Goal: Transaction & Acquisition: Download file/media

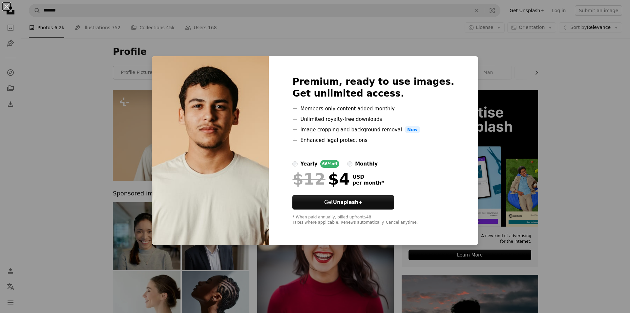
click at [435, 30] on div "An X shape Premium, ready to use images. Get unlimited access. A plus sign Memb…" at bounding box center [315, 156] width 630 height 313
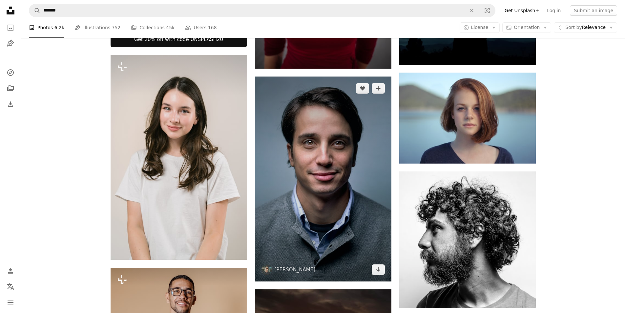
scroll to position [328, 0]
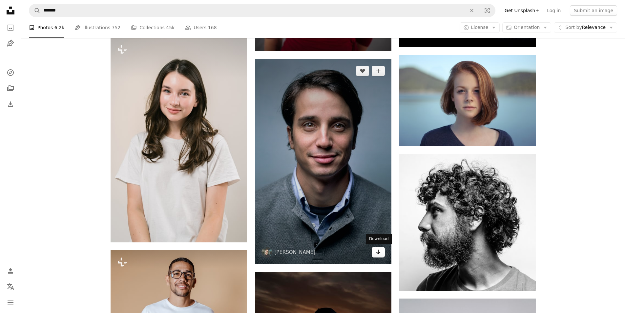
click at [376, 250] on icon "Arrow pointing down" at bounding box center [378, 252] width 5 height 8
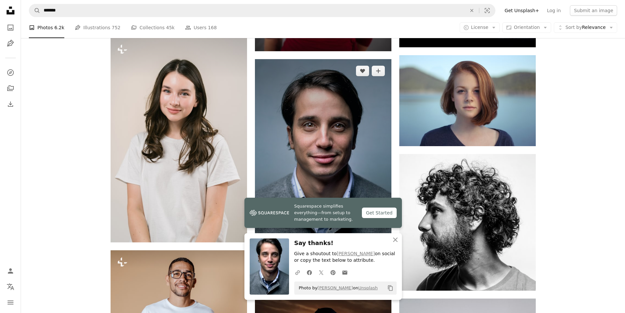
click at [349, 156] on img at bounding box center [323, 161] width 136 height 205
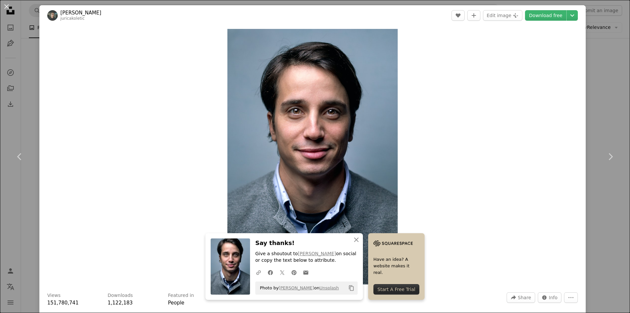
click at [503, 68] on div "Zoom in" at bounding box center [312, 157] width 546 height 262
click at [570, 15] on icon "Choose download size" at bounding box center [572, 15] width 4 height 2
click at [540, 44] on span "( 1920 x 2879 )" at bounding box center [548, 43] width 32 height 5
drag, startPoint x: 6, startPoint y: 10, endPoint x: 10, endPoint y: 9, distance: 4.0
click at [6, 9] on button "An X shape" at bounding box center [7, 7] width 8 height 8
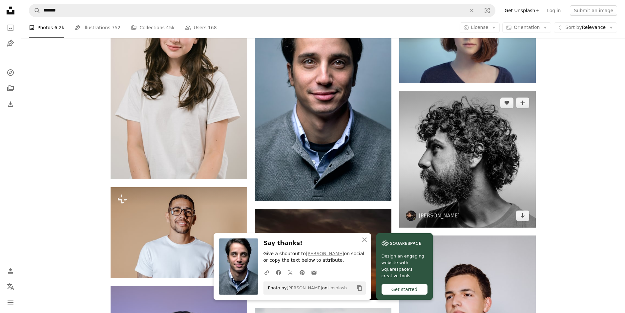
scroll to position [394, 0]
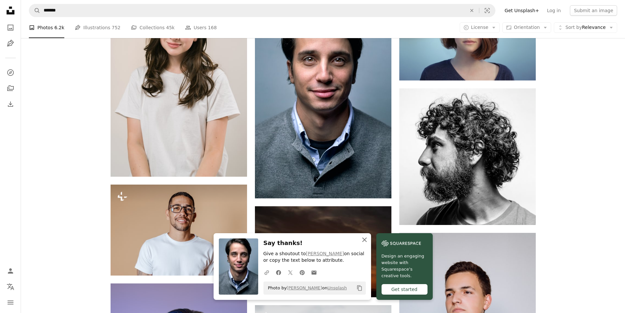
click at [365, 237] on icon "An X shape" at bounding box center [365, 240] width 8 height 8
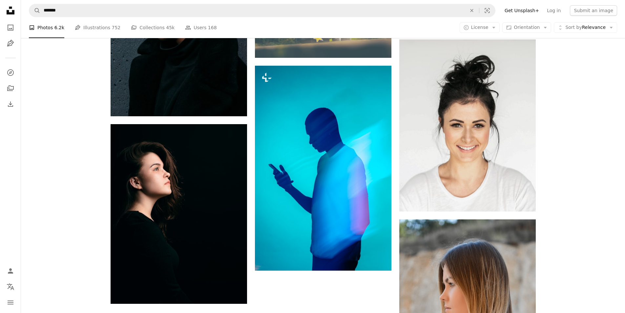
scroll to position [951, 0]
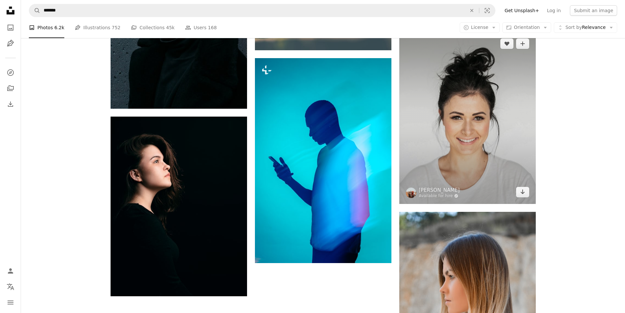
click at [485, 132] on img at bounding box center [467, 118] width 136 height 172
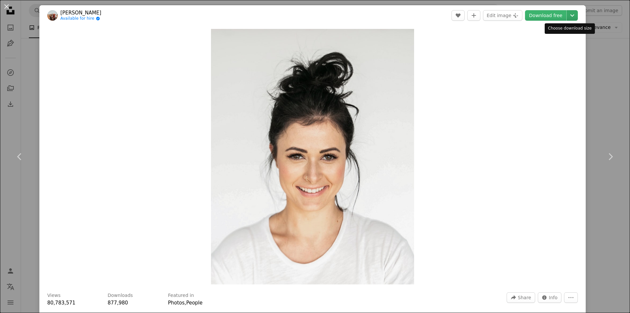
click at [569, 15] on icon "Chevron down" at bounding box center [572, 15] width 10 height 8
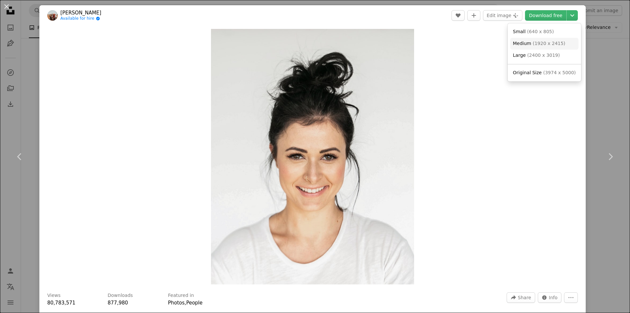
click at [555, 43] on span "( 1920 x 2415 )" at bounding box center [548, 43] width 32 height 5
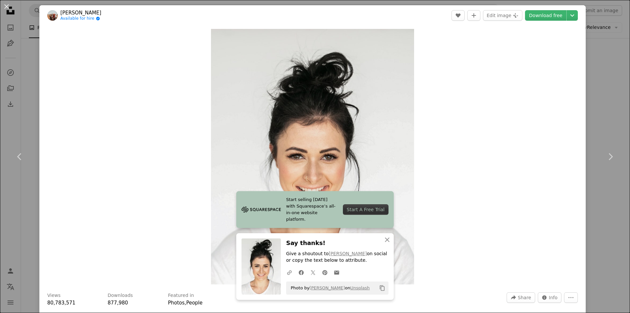
drag, startPoint x: 9, startPoint y: 9, endPoint x: 39, endPoint y: 20, distance: 31.9
click at [9, 9] on button "An X shape" at bounding box center [7, 7] width 8 height 8
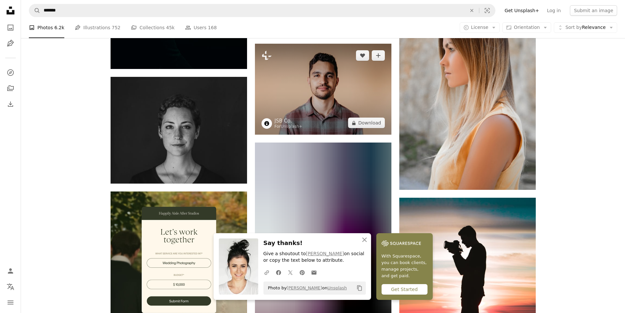
scroll to position [1181, 0]
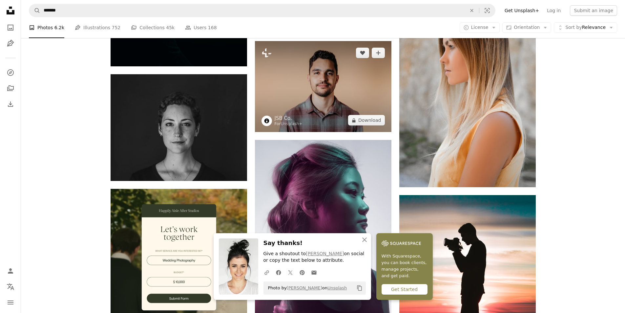
click at [327, 100] on img at bounding box center [323, 86] width 136 height 91
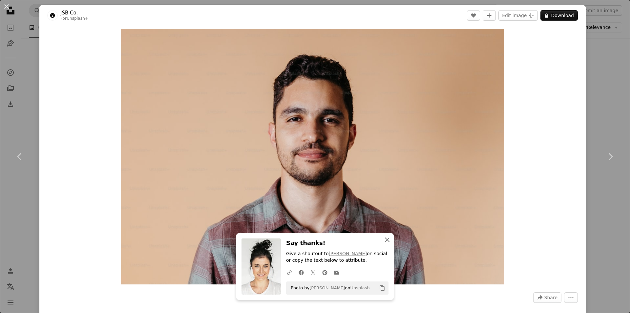
click at [384, 241] on icon "An X shape" at bounding box center [387, 240] width 8 height 8
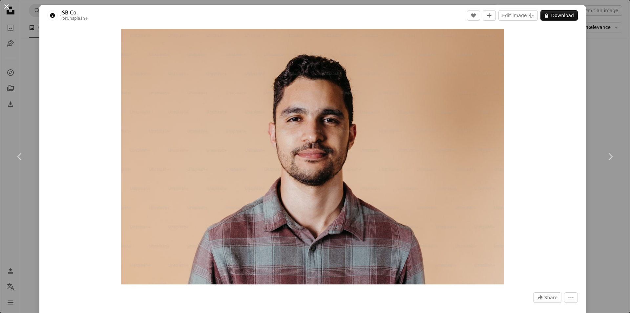
click at [10, 10] on button "An X shape" at bounding box center [7, 7] width 8 height 8
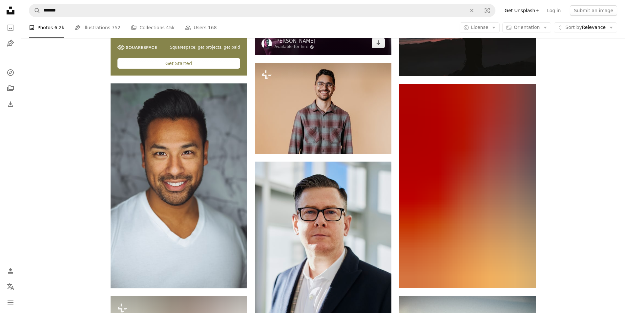
scroll to position [1476, 0]
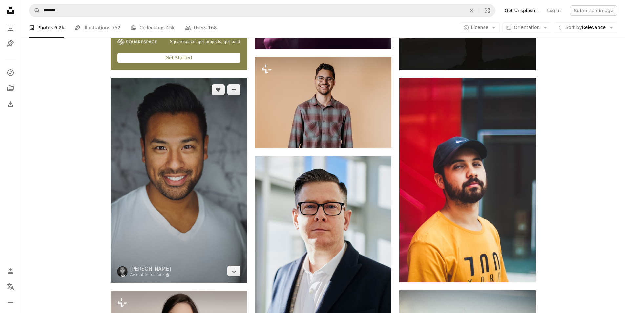
click at [203, 185] on img at bounding box center [179, 180] width 136 height 205
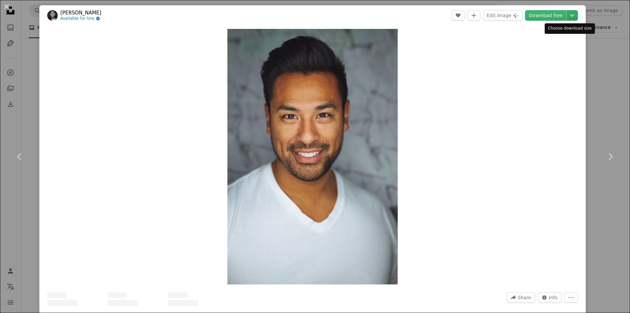
click at [567, 17] on icon "Chevron down" at bounding box center [572, 15] width 10 height 8
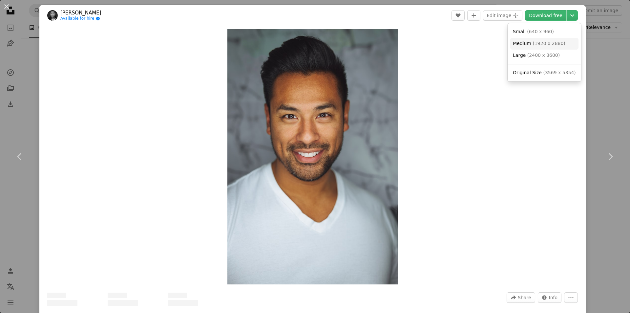
click at [545, 44] on span "( 1920 x 2880 )" at bounding box center [548, 43] width 32 height 5
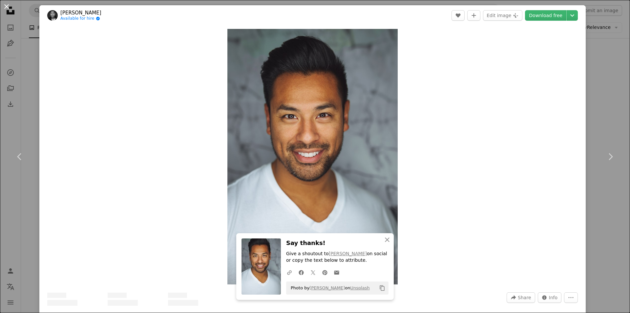
click at [4, 4] on button "An X shape" at bounding box center [7, 7] width 8 height 8
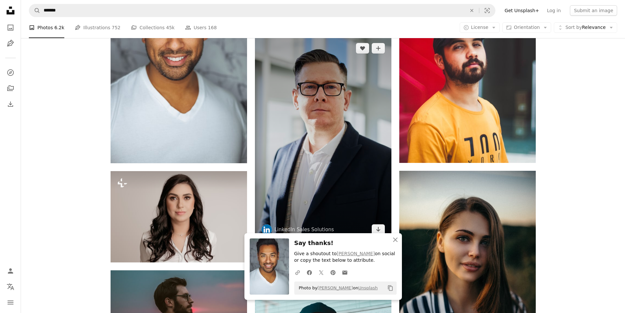
scroll to position [1608, 0]
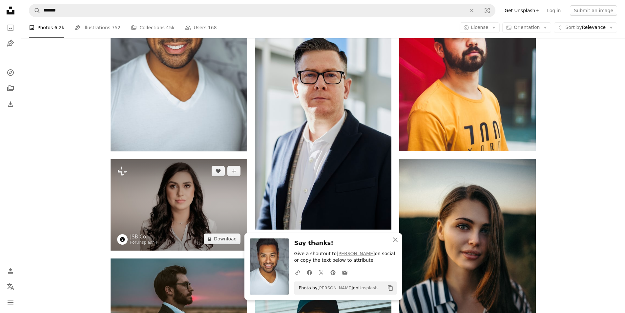
click at [216, 199] on img at bounding box center [179, 204] width 136 height 91
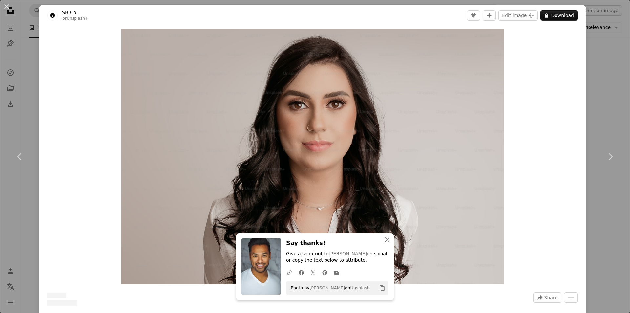
click at [386, 240] on icon "An X shape" at bounding box center [387, 240] width 8 height 8
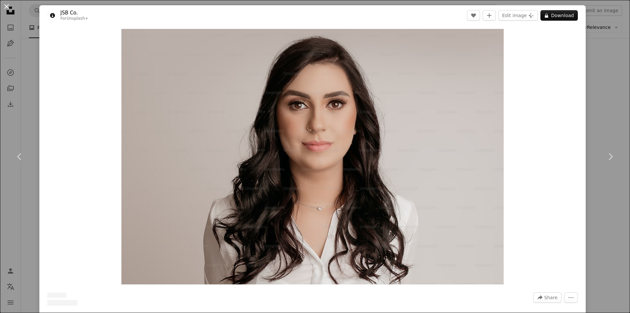
click at [7, 8] on button "An X shape" at bounding box center [7, 7] width 8 height 8
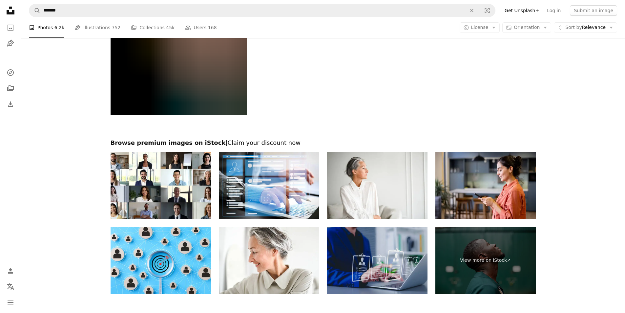
scroll to position [2455, 0]
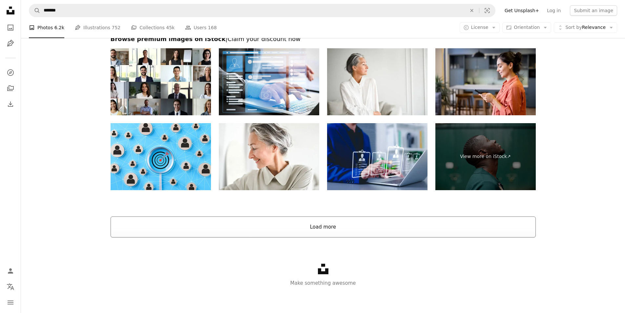
click at [339, 223] on button "Load more" at bounding box center [323, 226] width 425 height 21
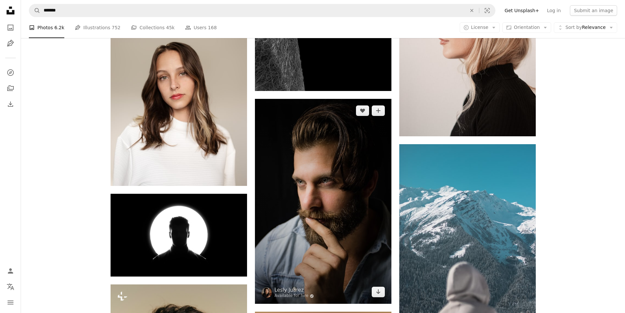
scroll to position [3374, 0]
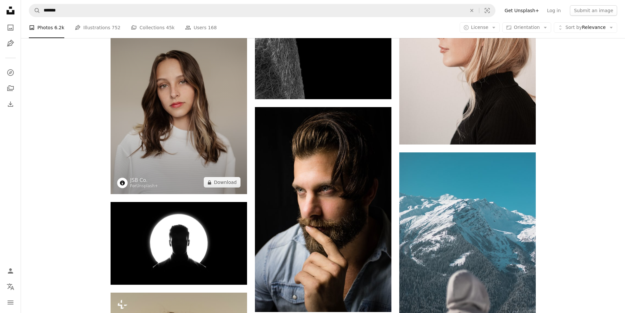
click at [193, 95] on img at bounding box center [179, 92] width 136 height 204
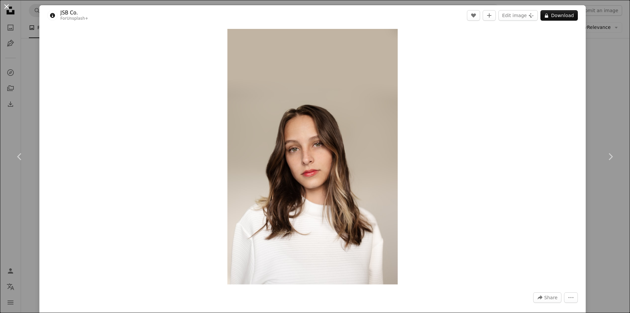
click at [7, 8] on button "An X shape" at bounding box center [7, 7] width 8 height 8
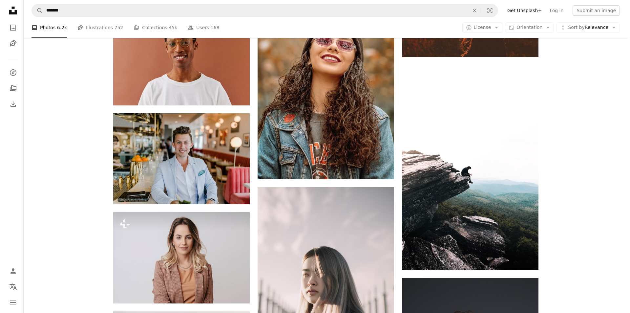
scroll to position [5473, 0]
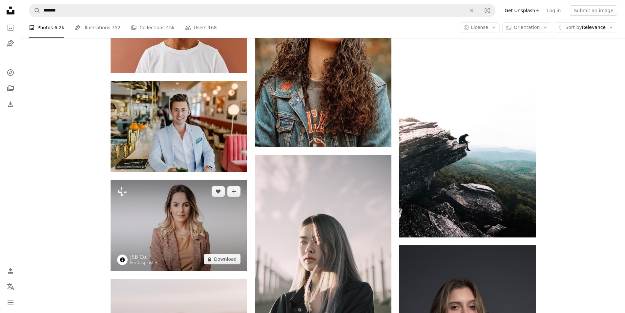
click at [192, 208] on img at bounding box center [179, 224] width 136 height 91
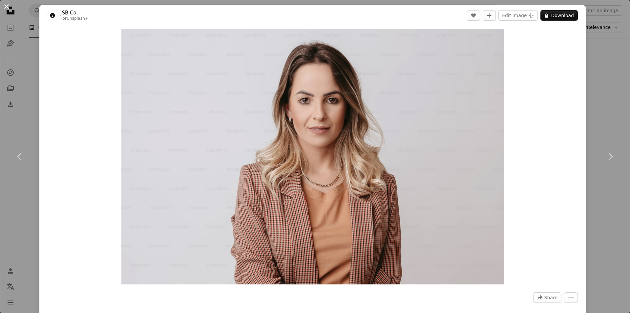
click at [9, 6] on button "An X shape" at bounding box center [7, 7] width 8 height 8
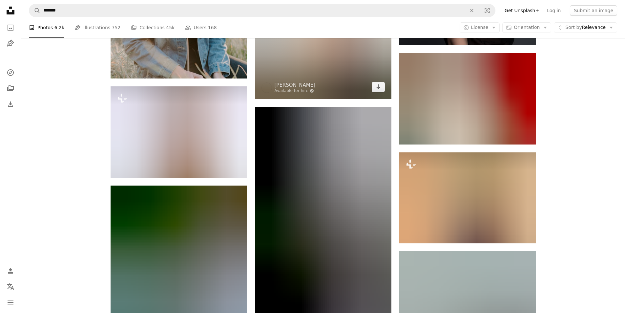
scroll to position [5900, 0]
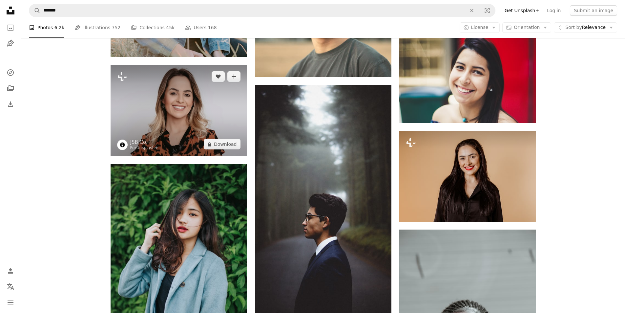
click at [205, 110] on img at bounding box center [179, 110] width 136 height 91
click at [187, 104] on img at bounding box center [179, 110] width 136 height 91
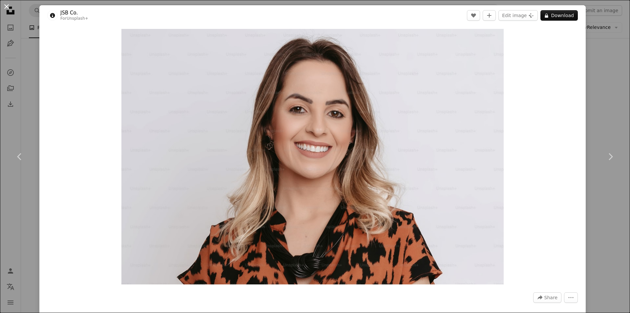
click at [8, 7] on button "An X shape" at bounding box center [7, 7] width 8 height 8
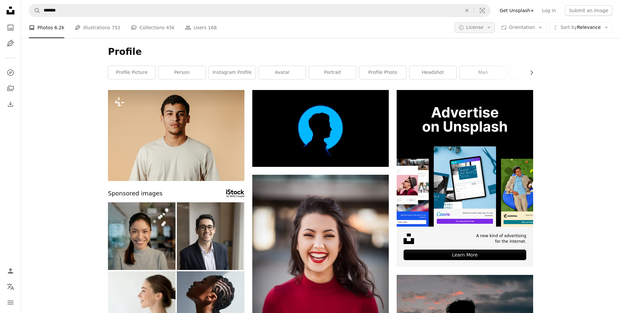
click at [492, 29] on icon "Arrow down" at bounding box center [489, 28] width 6 height 6
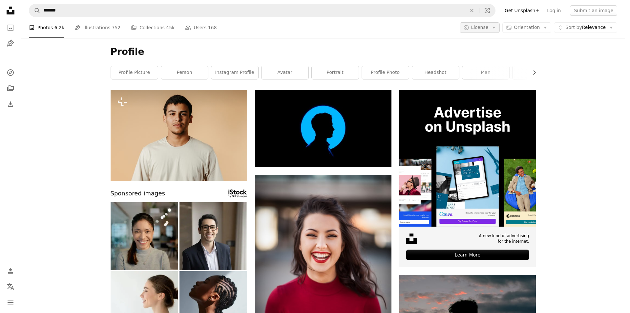
scroll to position [5900, 0]
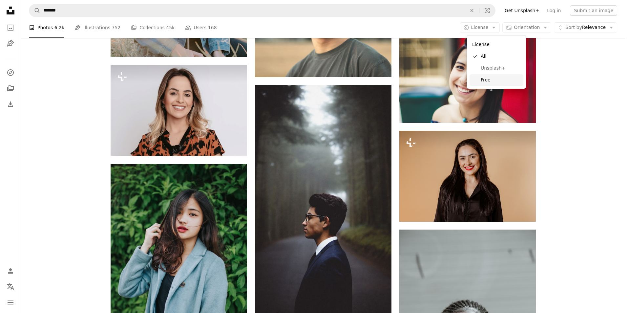
click at [495, 78] on span "Free" at bounding box center [501, 80] width 40 height 7
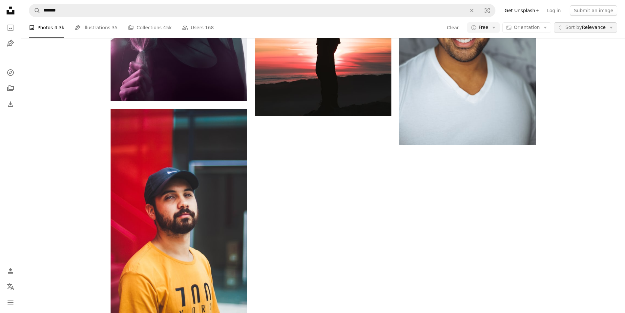
click at [573, 26] on span "Sort by" at bounding box center [573, 27] width 16 height 5
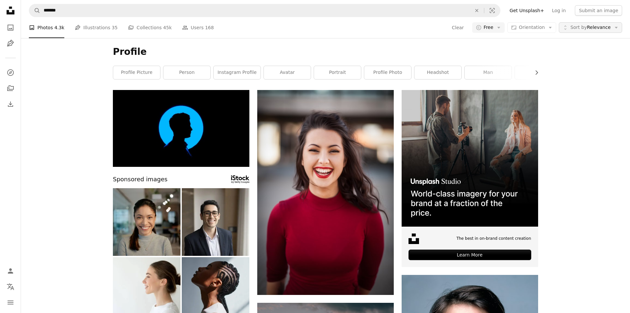
click at [573, 26] on span "Sort by" at bounding box center [578, 27] width 16 height 5
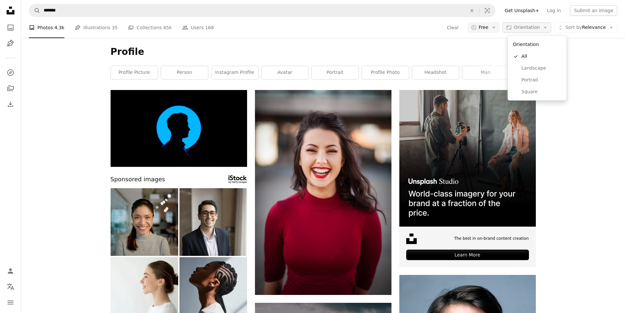
click at [540, 28] on span "Orientation" at bounding box center [527, 27] width 26 height 5
click at [530, 82] on span "Portrait" at bounding box center [541, 80] width 40 height 7
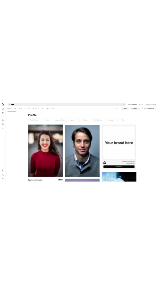
scroll to position [4068, 0]
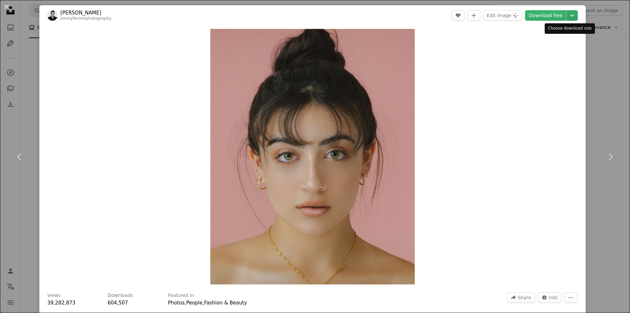
click at [570, 15] on icon "Choose download size" at bounding box center [572, 15] width 4 height 2
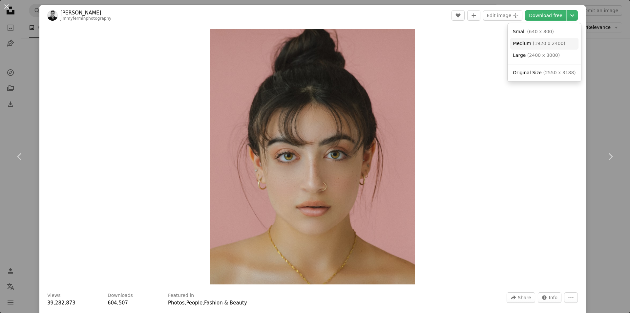
click at [542, 44] on span "( 1920 x 2400 )" at bounding box center [548, 43] width 32 height 5
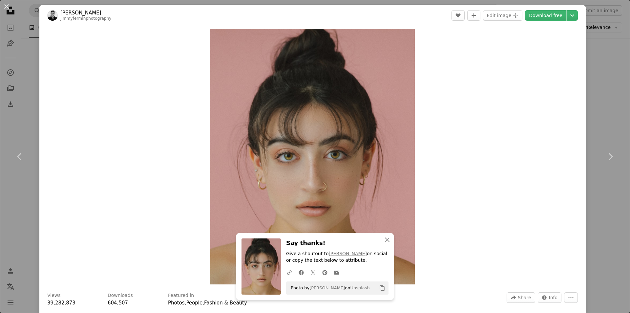
drag, startPoint x: 611, startPoint y: 112, endPoint x: 134, endPoint y: 89, distance: 477.6
click at [611, 112] on div "An X shape Chevron left Chevron right [PERSON_NAME] jimmyferminphotography A he…" at bounding box center [315, 156] width 630 height 313
